Goal: Check status

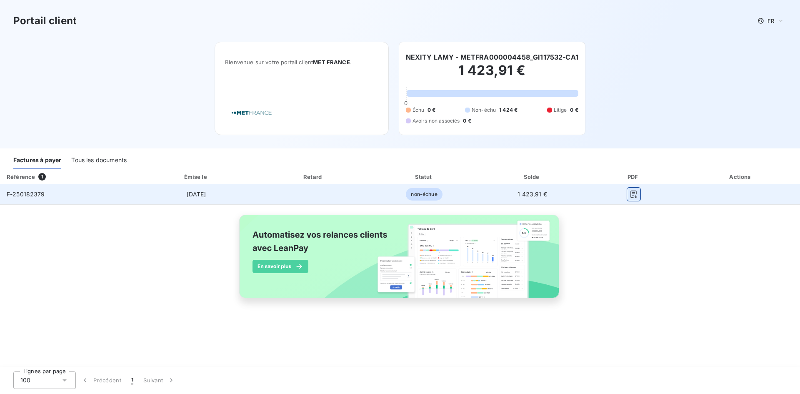
click at [635, 195] on icon "button" at bounding box center [633, 193] width 6 height 7
